Goal: Answer question/provide support

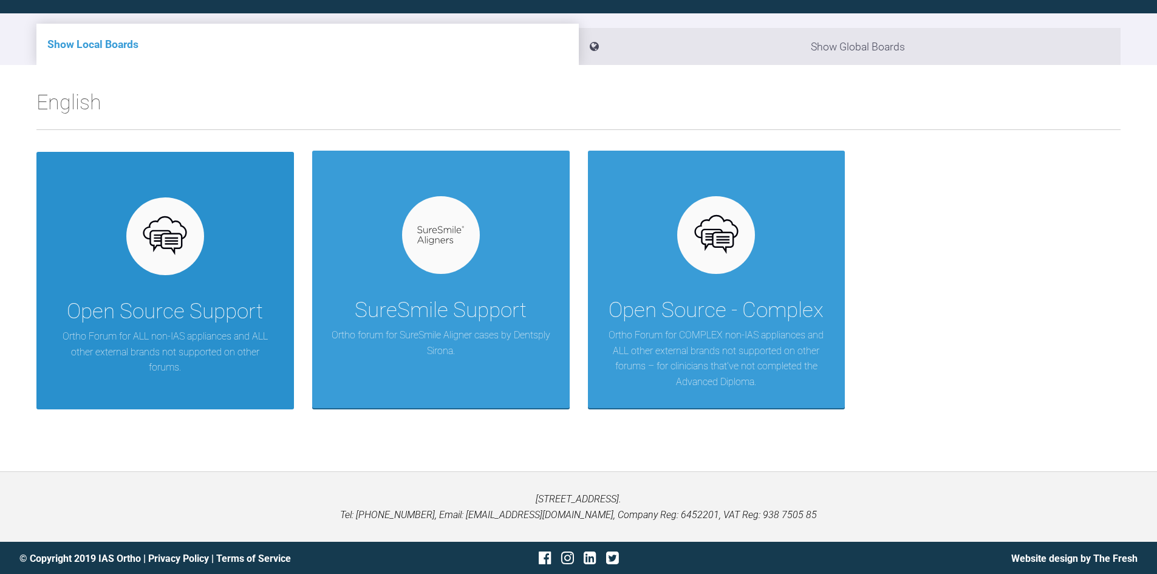
scroll to position [126, 0]
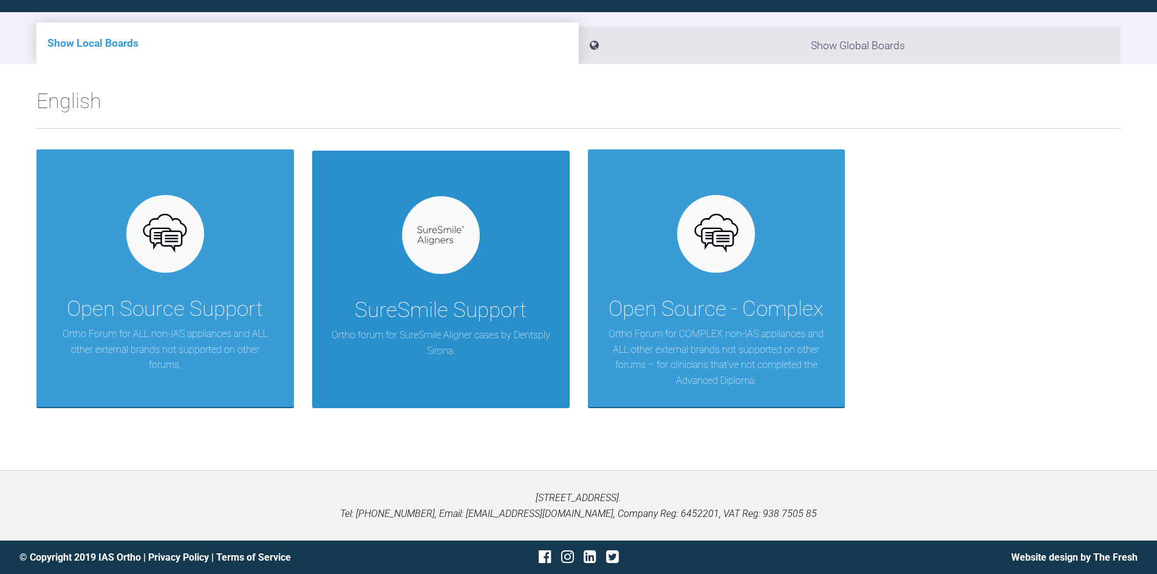
click at [476, 321] on div "SureSmile Support" at bounding box center [441, 310] width 172 height 34
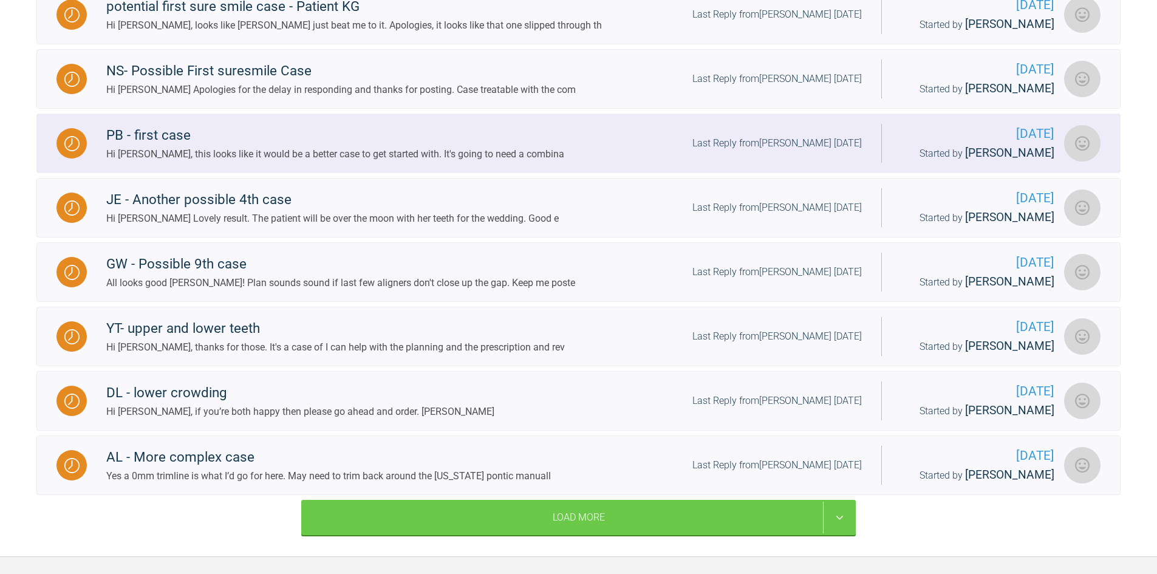
scroll to position [673, 0]
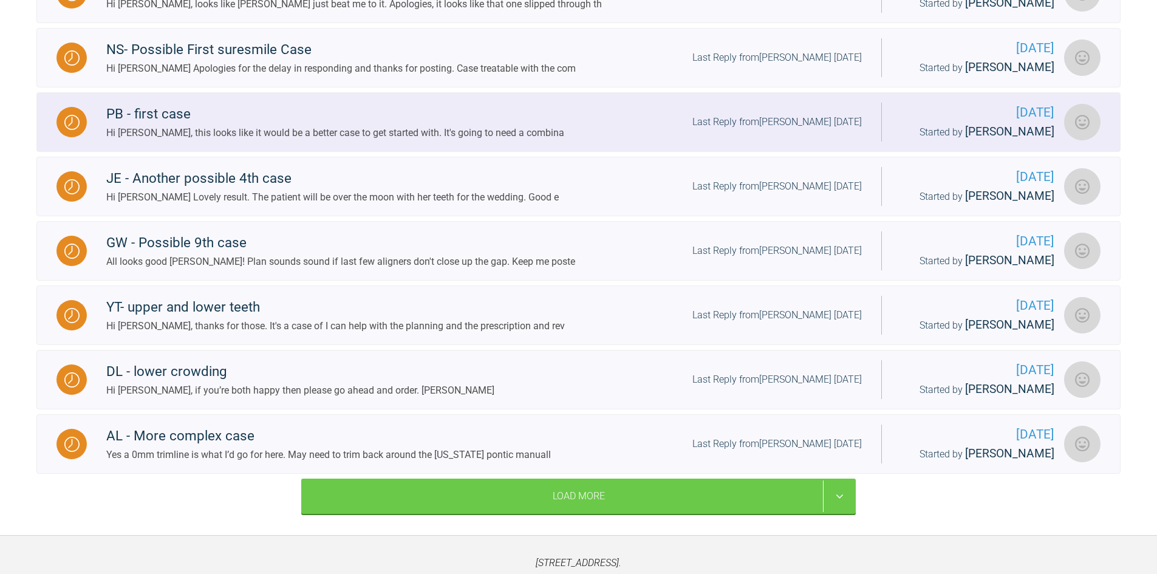
click at [202, 115] on div "PB - first case" at bounding box center [335, 114] width 458 height 22
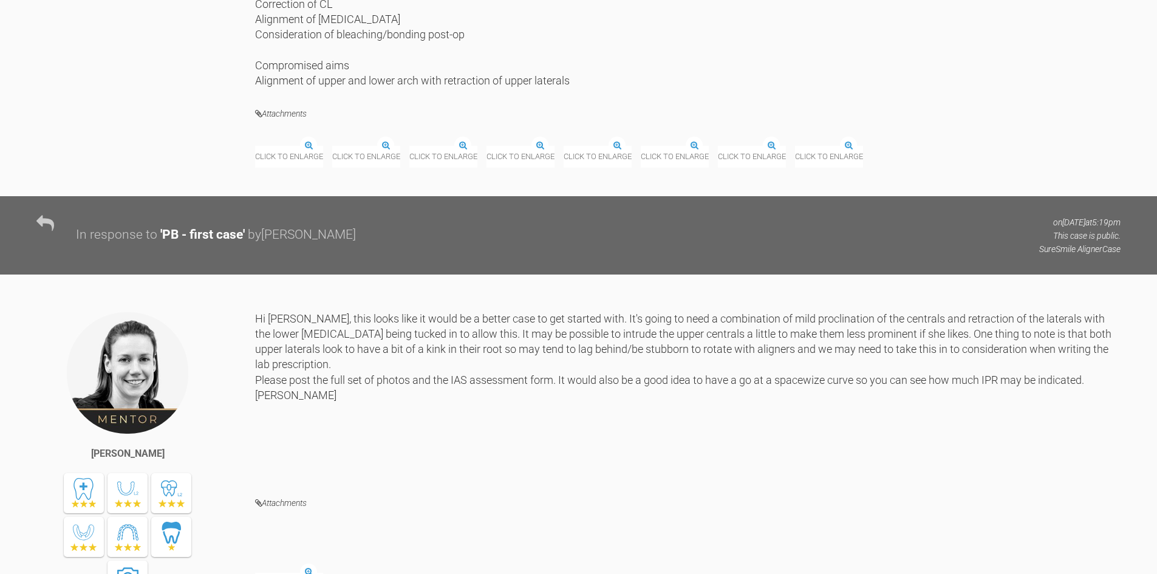
scroll to position [2556, 0]
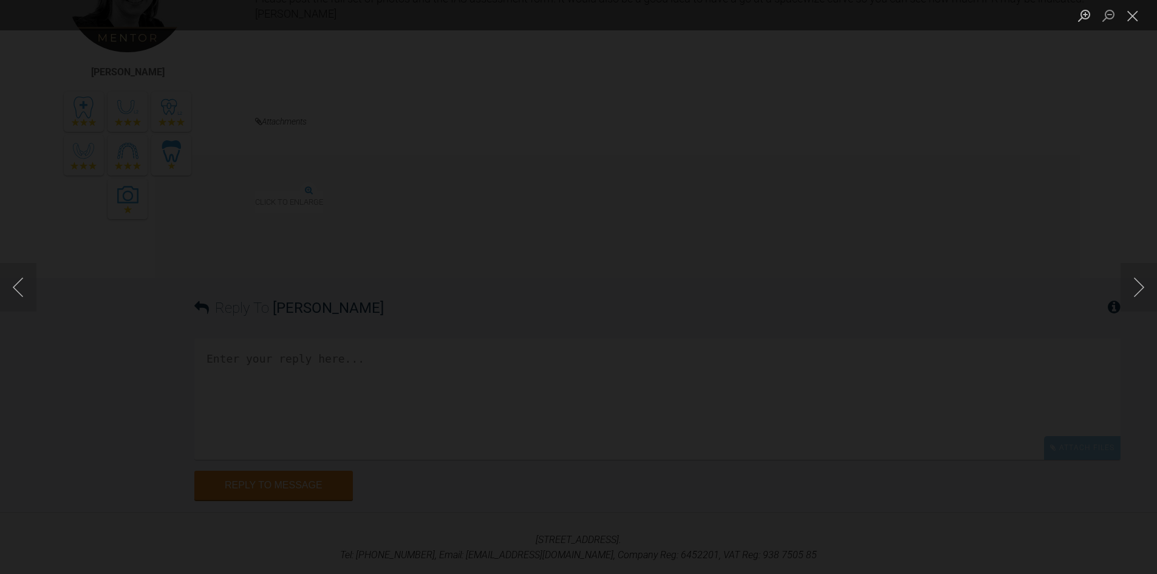
drag, startPoint x: 1051, startPoint y: 349, endPoint x: 1056, endPoint y: 345, distance: 6.5
click at [1056, 345] on div "Lightbox" at bounding box center [578, 287] width 1157 height 574
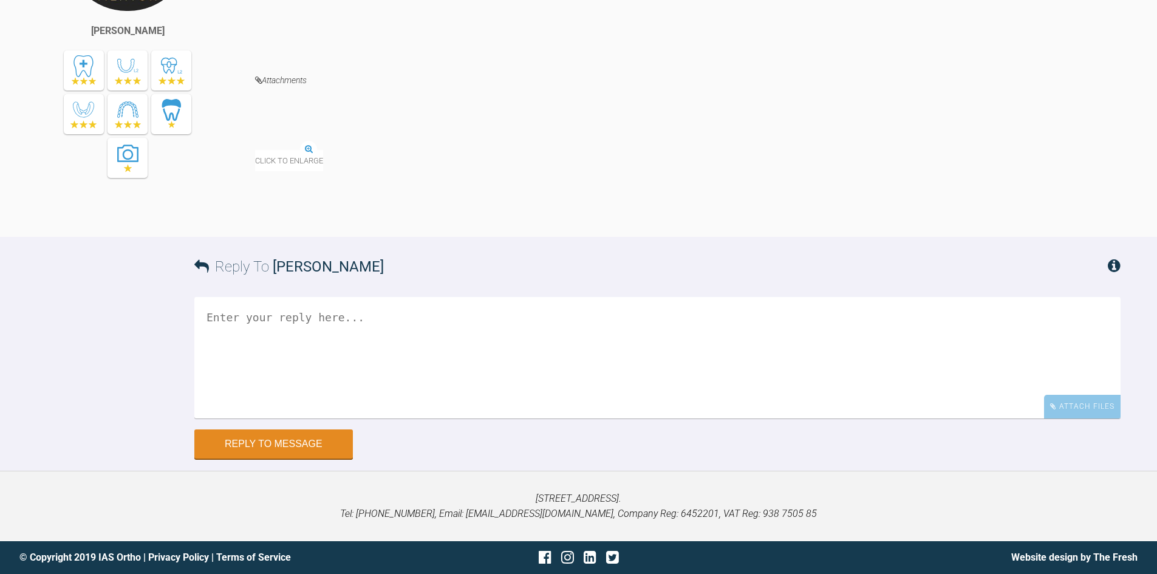
scroll to position [2617, 0]
drag, startPoint x: 1025, startPoint y: 347, endPoint x: 1000, endPoint y: 358, distance: 27.4
click at [1021, 183] on div "Click to enlarge" at bounding box center [688, 159] width 866 height 49
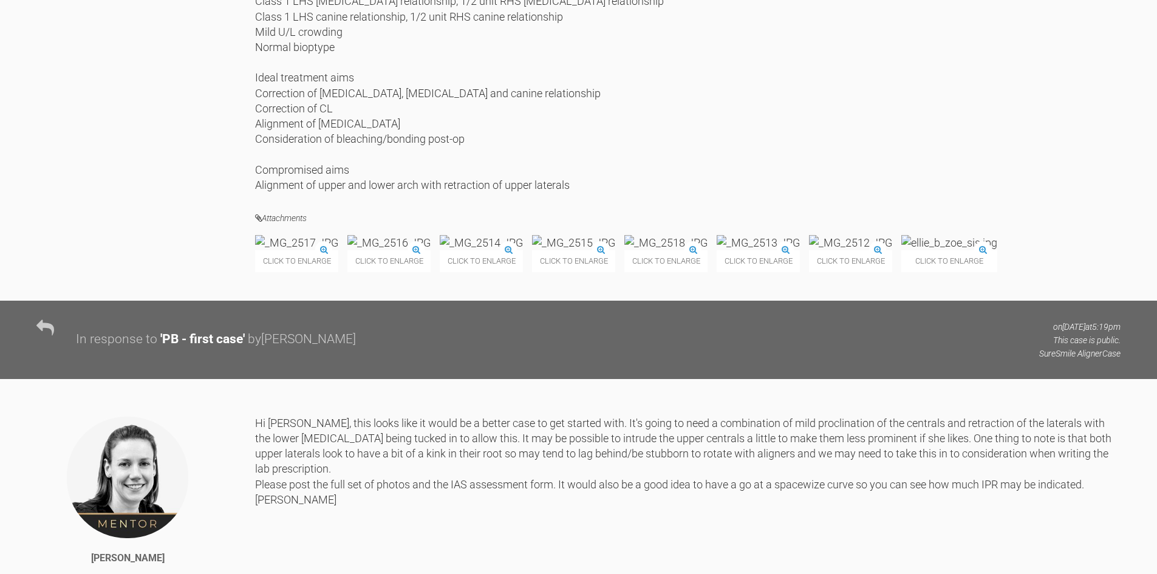
scroll to position [2009, 0]
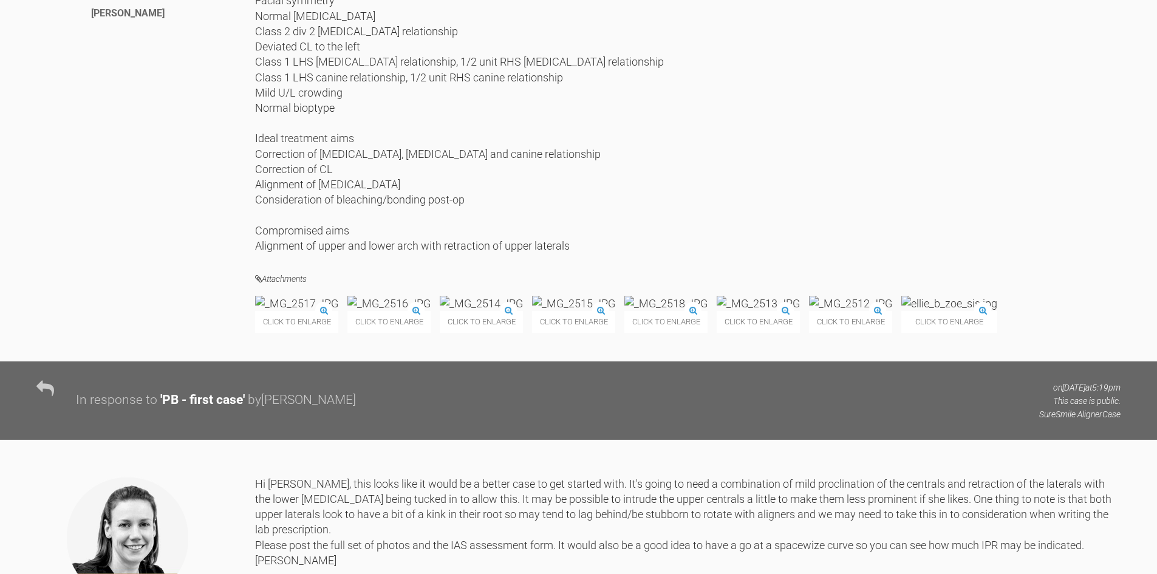
click at [901, 311] on img at bounding box center [949, 303] width 96 height 15
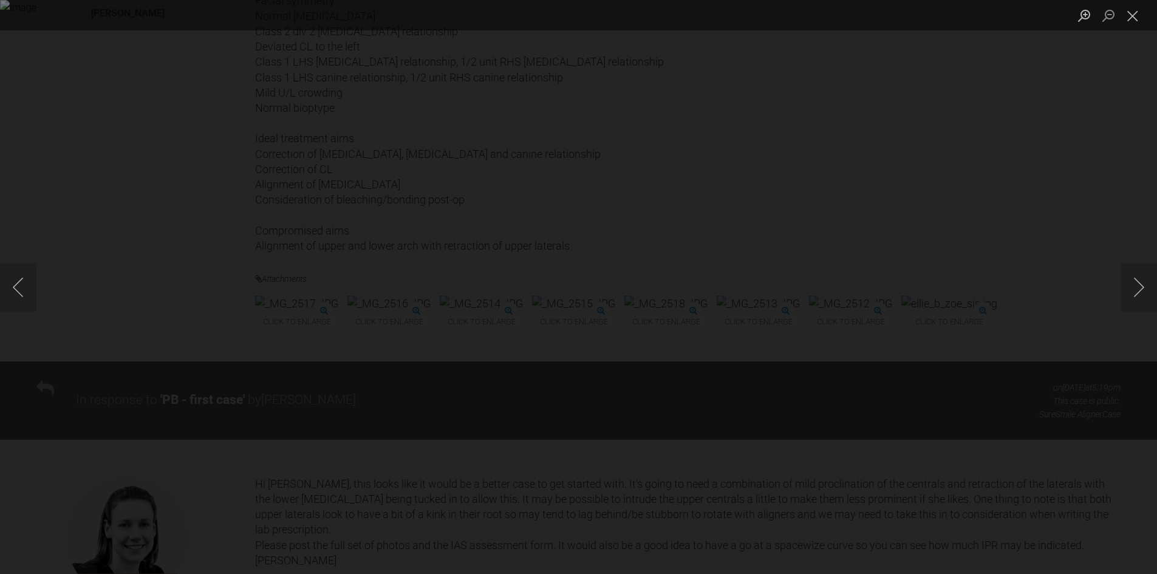
click at [94, 454] on div "Lightbox" at bounding box center [578, 287] width 1157 height 574
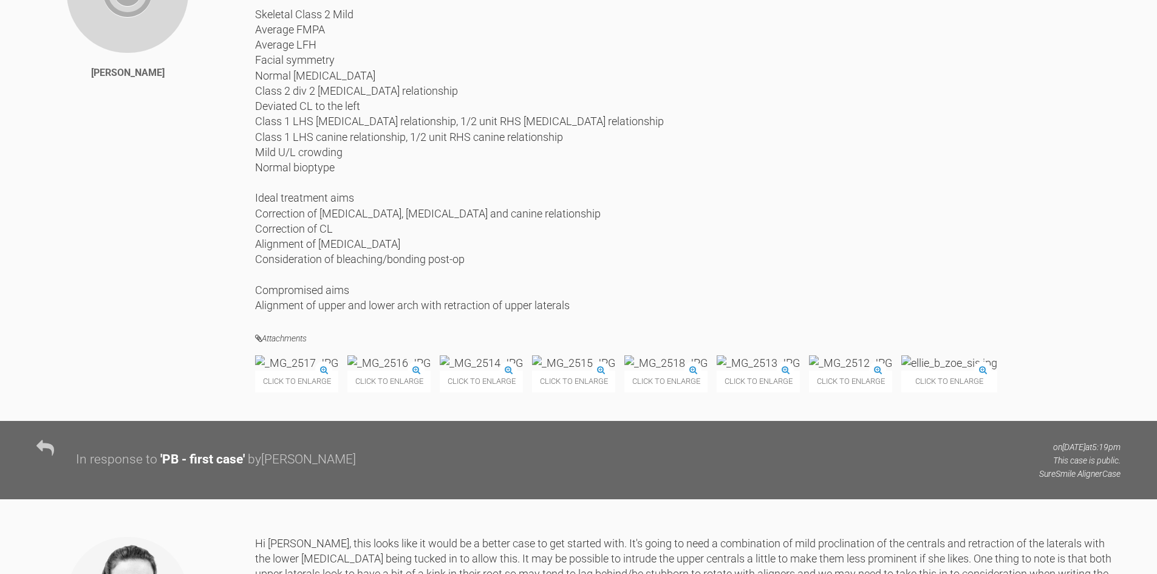
scroll to position [1949, 0]
